Goal: Task Accomplishment & Management: Complete application form

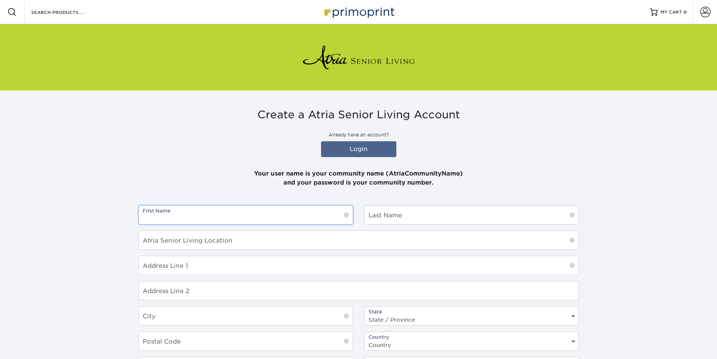
click at [193, 214] on input "text" at bounding box center [246, 215] width 214 height 18
type input "e"
type input "Ed"
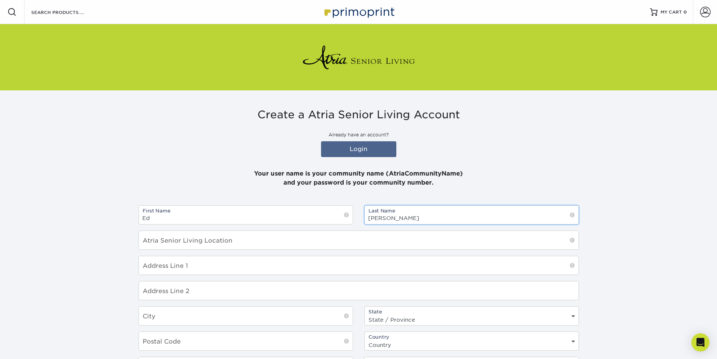
type input "Maynard"
drag, startPoint x: 154, startPoint y: 217, endPoint x: 137, endPoint y: 217, distance: 16.9
click at [137, 217] on div "First Name Ed" at bounding box center [246, 214] width 226 height 19
paste input "Grasslands Estates Shuttle Bus"
type input "Grasslands Estates Shuttle Bus"
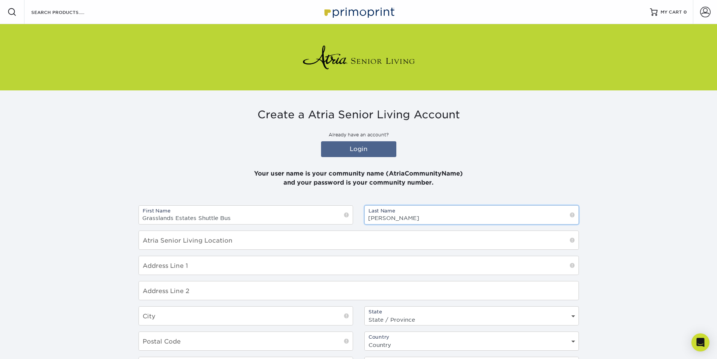
drag, startPoint x: 411, startPoint y: 218, endPoint x: 360, endPoint y: 217, distance: 50.8
click at [360, 217] on div "Last Name Maynard" at bounding box center [472, 214] width 226 height 19
drag, startPoint x: 233, startPoint y: 217, endPoint x: 198, endPoint y: 216, distance: 35.4
click at [198, 216] on input "Grasslands Estates Shuttle Bus" at bounding box center [246, 215] width 214 height 18
click at [381, 217] on input "text" at bounding box center [472, 215] width 214 height 18
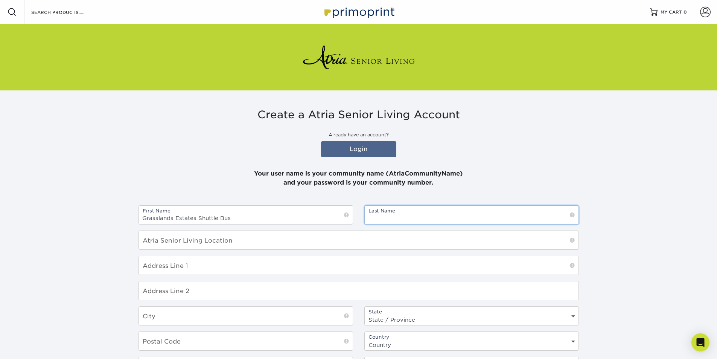
paste input "Shuttle Bus"
type input "Shuttle Bus"
drag, startPoint x: 229, startPoint y: 219, endPoint x: 197, endPoint y: 218, distance: 32.0
click at [197, 218] on input "Grasslands Estates Shuttle Bus" at bounding box center [246, 215] width 214 height 18
type input "Grasslands Estates"
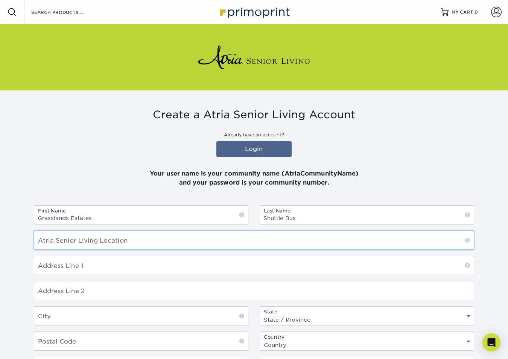
click at [66, 241] on input "text" at bounding box center [254, 240] width 440 height 18
type input "Holiday by Grassland"
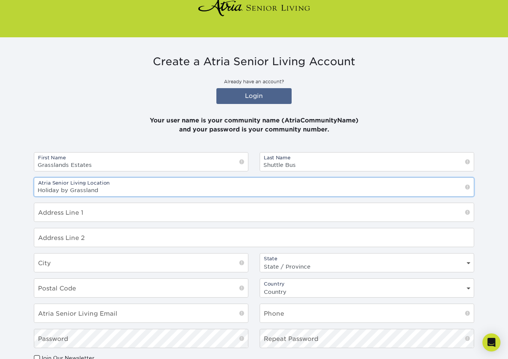
scroll to position [75, 0]
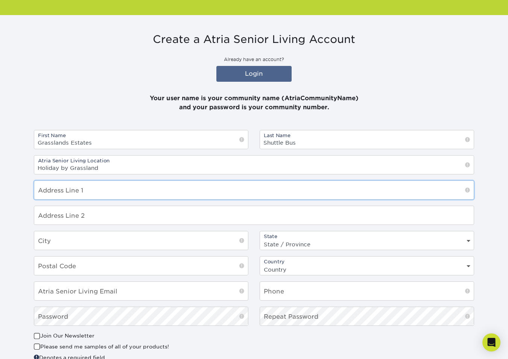
click at [46, 188] on input "text" at bounding box center [254, 190] width 440 height 18
type input "10665 West 13th Street North"
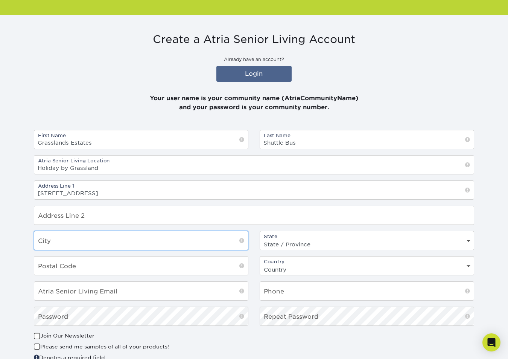
type input "Wichita"
select select "KS"
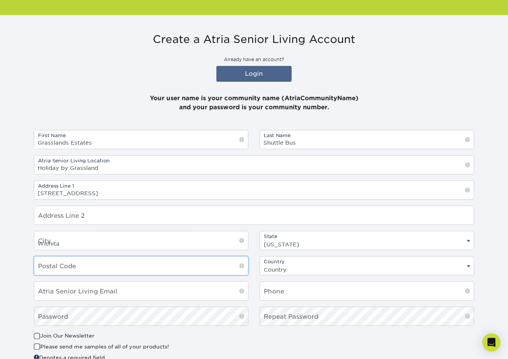
type input "67212"
select select "US"
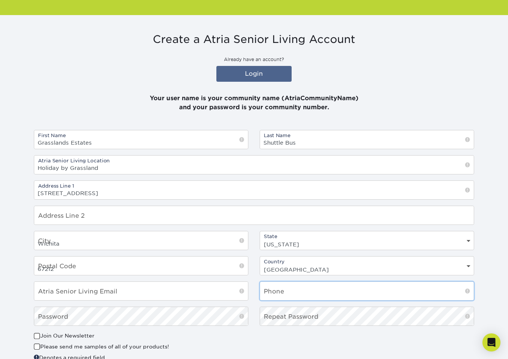
type input "3167224817"
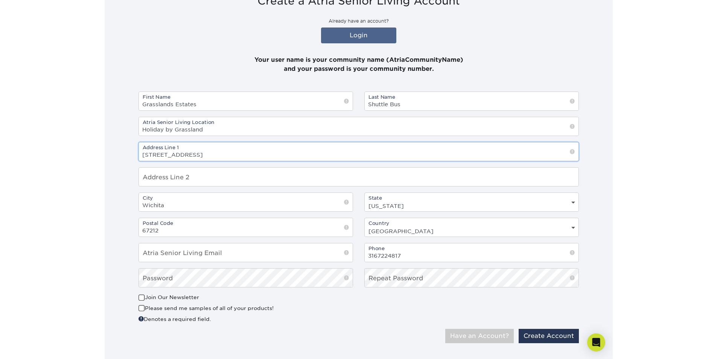
scroll to position [125, 0]
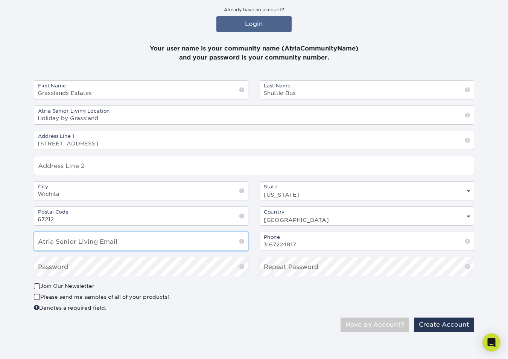
click at [117, 242] on input "email" at bounding box center [141, 241] width 214 height 18
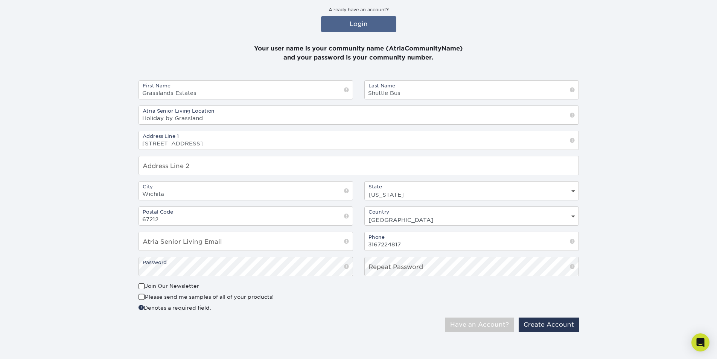
click at [483, 32] on div "Create a Atria Senior Living Account Already have an account? Login Your user n…" at bounding box center [359, 22] width 441 height 79
drag, startPoint x: 344, startPoint y: 22, endPoint x: 339, endPoint y: 23, distance: 4.6
click at [344, 22] on link "Login" at bounding box center [358, 24] width 75 height 16
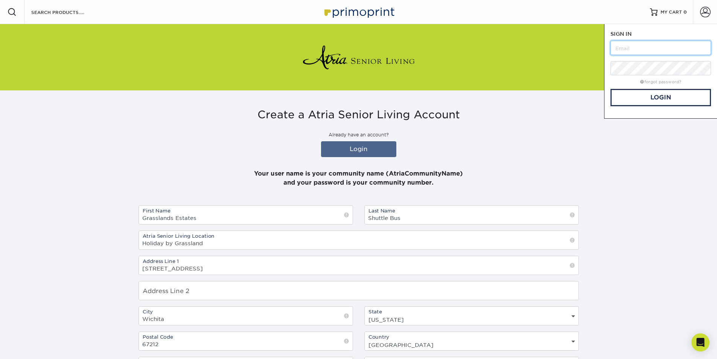
click at [625, 48] on input "text" at bounding box center [661, 48] width 101 height 14
type input "tamara.evans@atriaseniorliving.com"
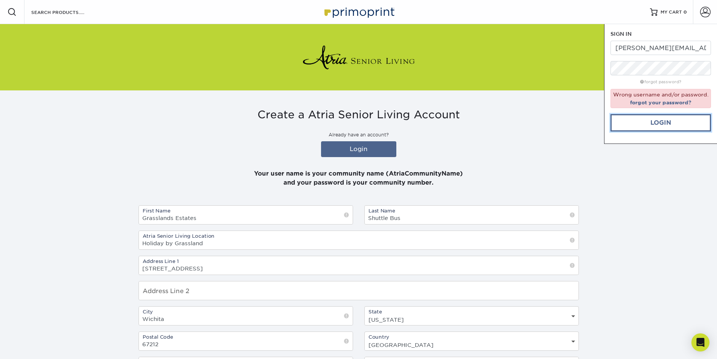
click at [660, 123] on link "Login" at bounding box center [661, 122] width 101 height 17
drag, startPoint x: 583, startPoint y: 57, endPoint x: 398, endPoint y: 56, distance: 185.2
click at [582, 57] on div at bounding box center [359, 57] width 452 height 66
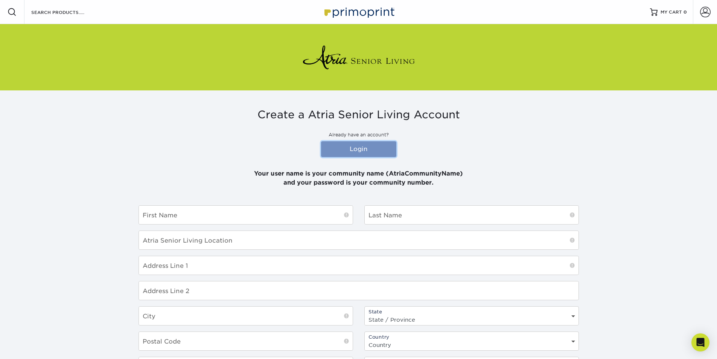
click at [366, 148] on link "Login" at bounding box center [358, 149] width 75 height 16
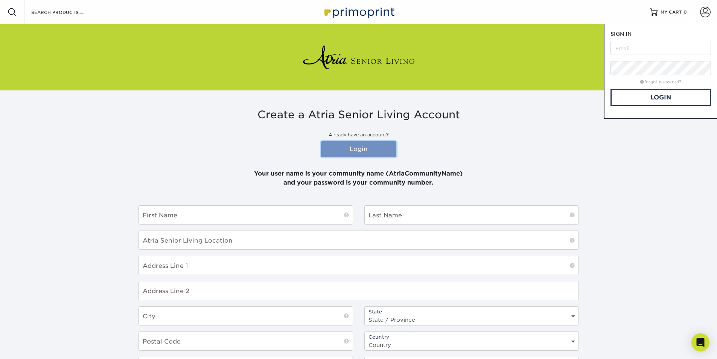
click at [360, 146] on link "Login" at bounding box center [358, 149] width 75 height 16
